Goal: Information Seeking & Learning: Learn about a topic

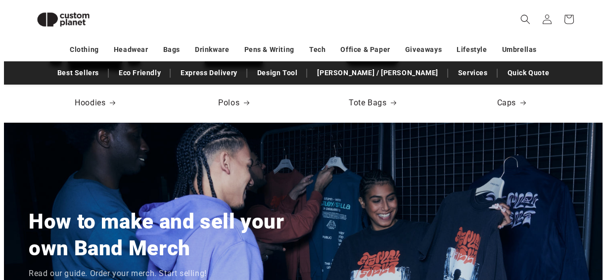
scroll to position [657, 0]
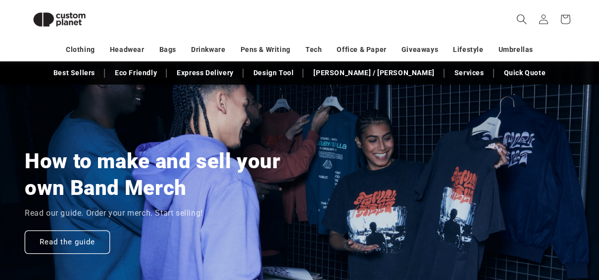
click at [520, 18] on icon "Search" at bounding box center [521, 19] width 10 height 10
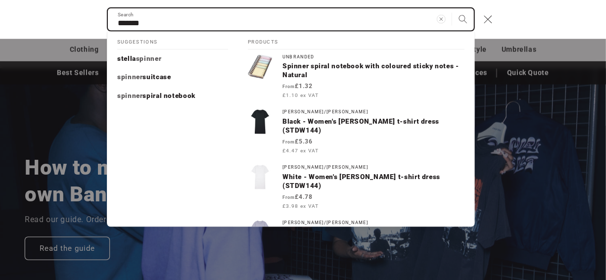
type input "*******"
click at [452, 8] on button "Search" at bounding box center [463, 19] width 22 height 22
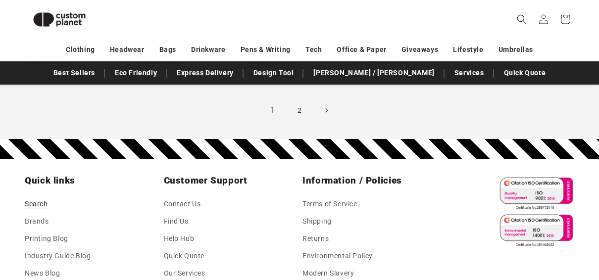
scroll to position [1078, 0]
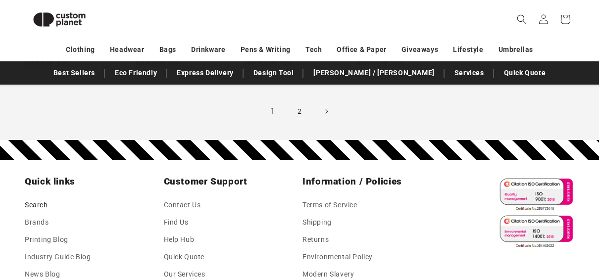
click at [299, 110] on link "2" at bounding box center [300, 111] width 22 height 22
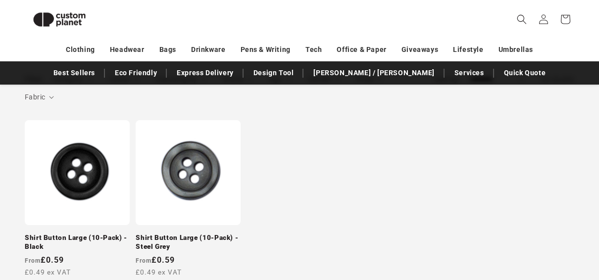
scroll to position [162, 0]
